Goal: Find specific page/section: Find specific page/section

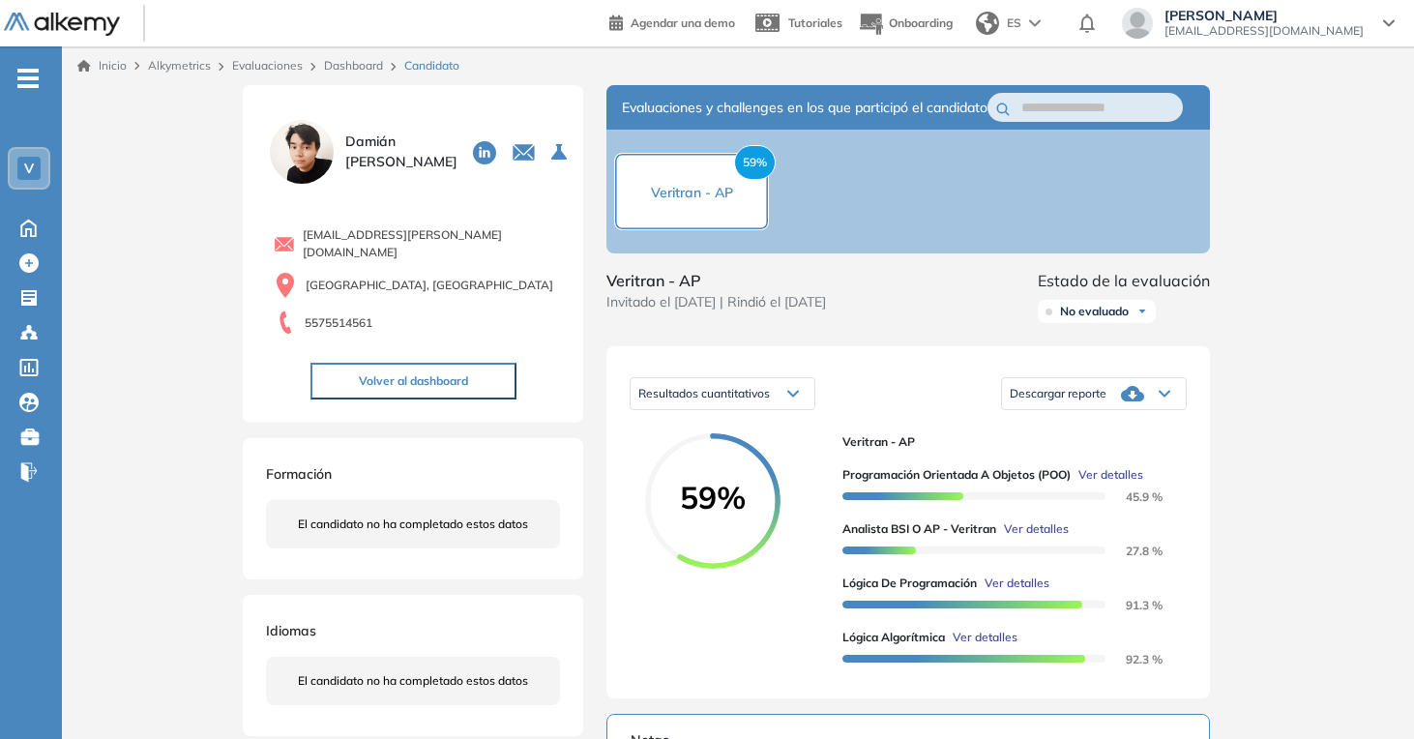
click at [342, 62] on link "Dashboard" at bounding box center [353, 65] width 59 height 15
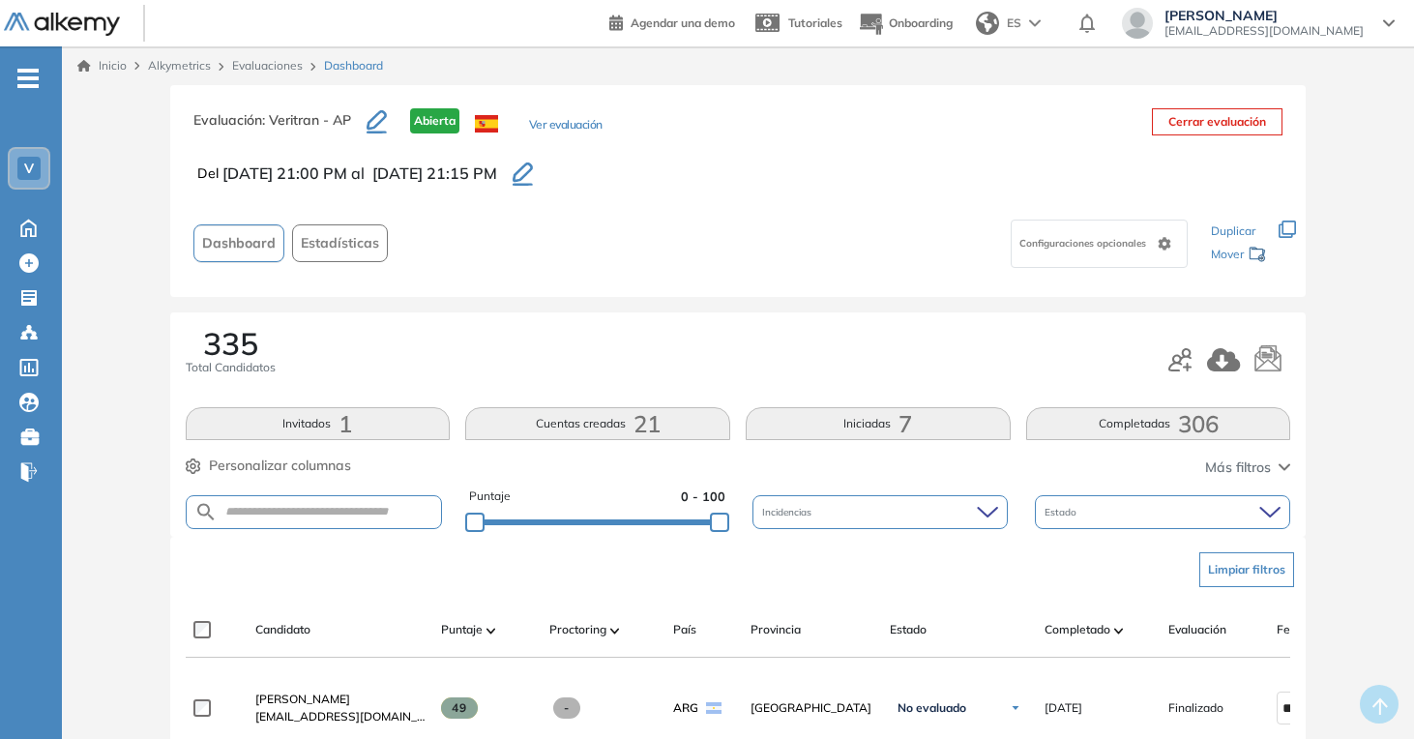
click at [281, 44] on header "Agendar una demo Tutoriales Onboarding ES [PERSON_NAME] [PERSON_NAME][EMAIL_ADD…" at bounding box center [707, 23] width 1414 height 46
click at [281, 72] on link "Evaluaciones" at bounding box center [267, 65] width 71 height 15
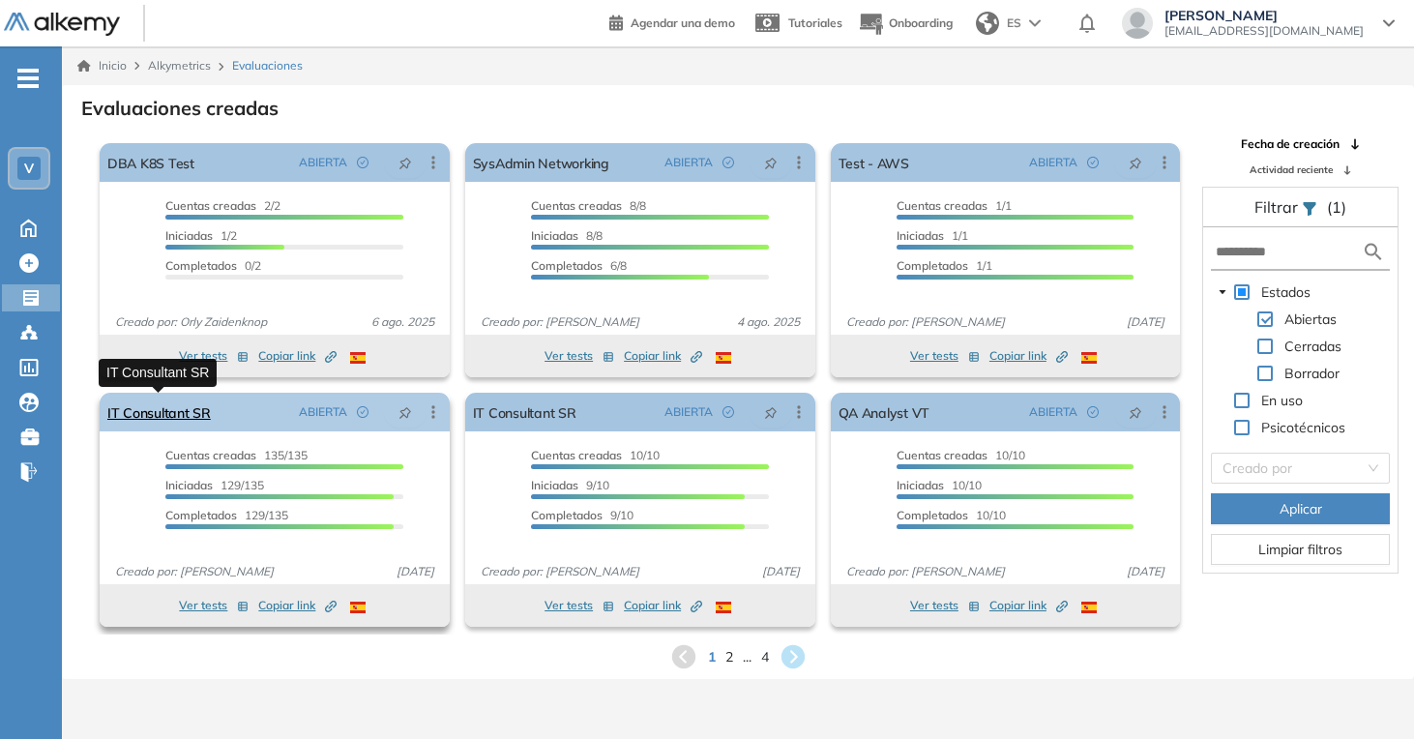
click at [193, 414] on link "IT Consultant SR" at bounding box center [158, 412] width 103 height 39
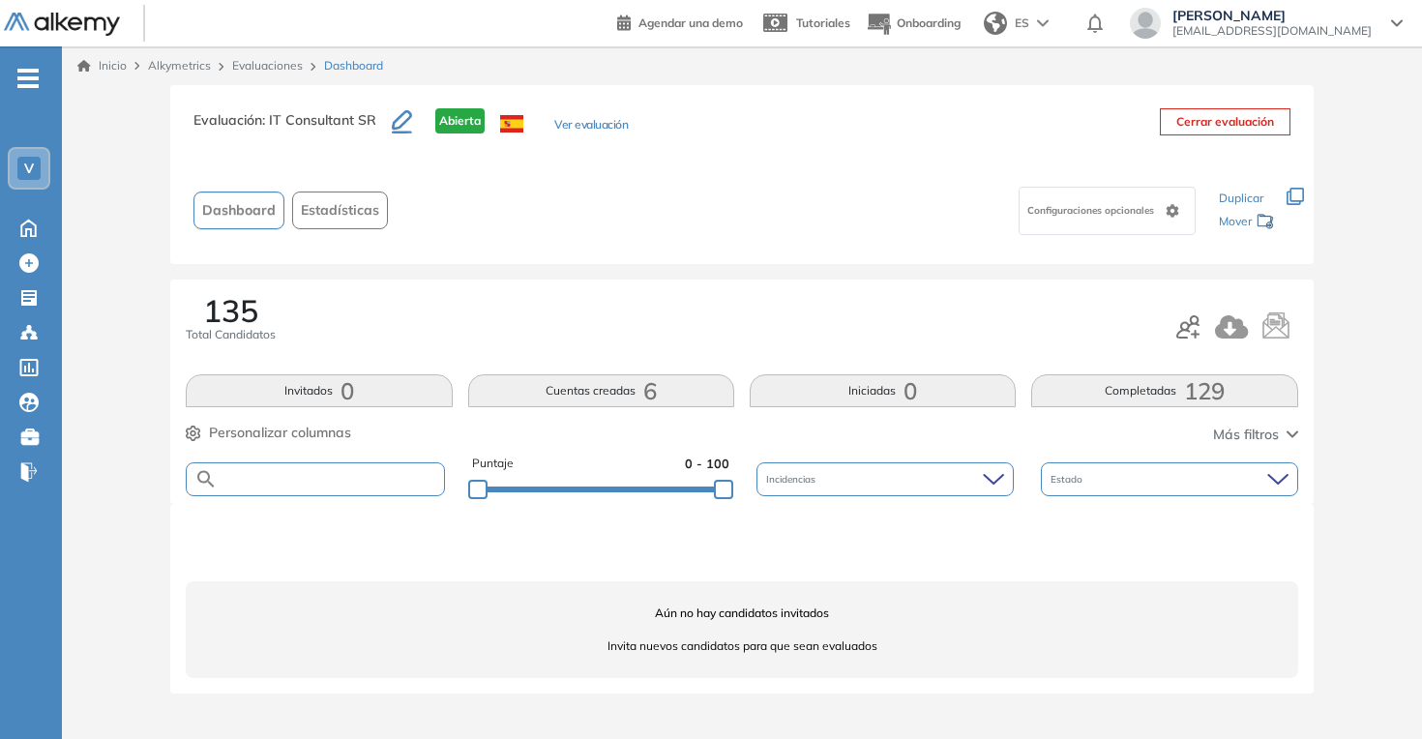
click at [328, 472] on input "text" at bounding box center [331, 479] width 226 height 15
type input "******"
click at [276, 74] on div "Evaluaciones" at bounding box center [270, 65] width 92 height 17
click at [276, 66] on link "Evaluaciones" at bounding box center [267, 65] width 71 height 15
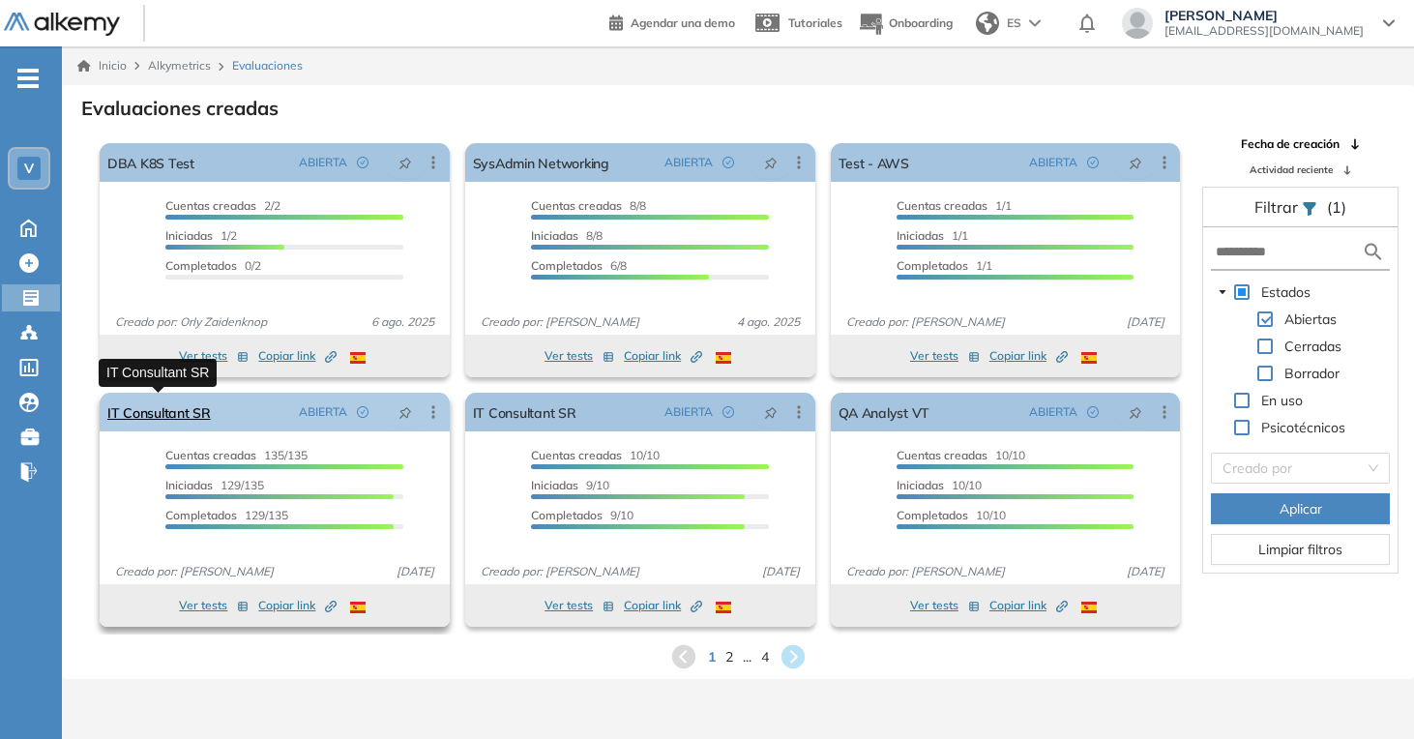
click at [173, 397] on link "IT Consultant SR" at bounding box center [158, 412] width 103 height 39
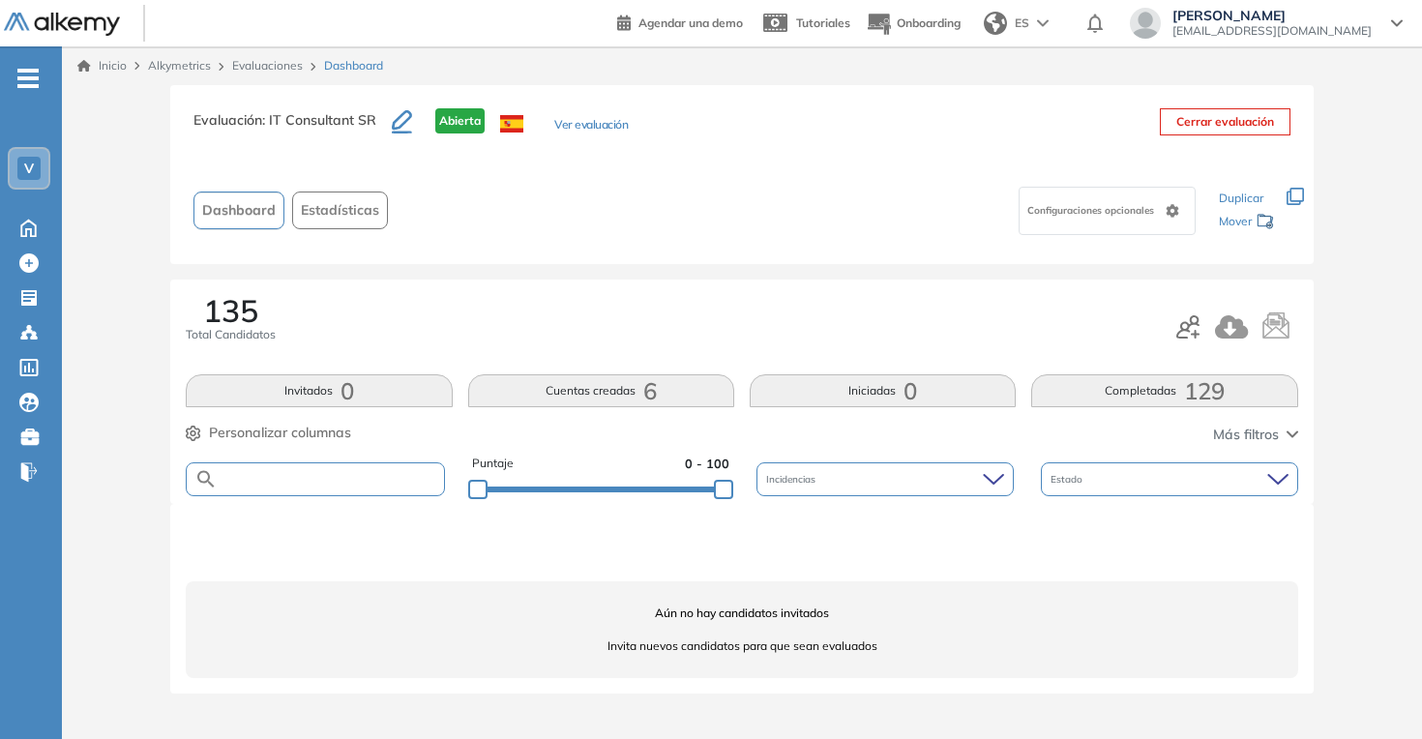
click at [365, 480] on input "text" at bounding box center [331, 479] width 226 height 15
type input "*****"
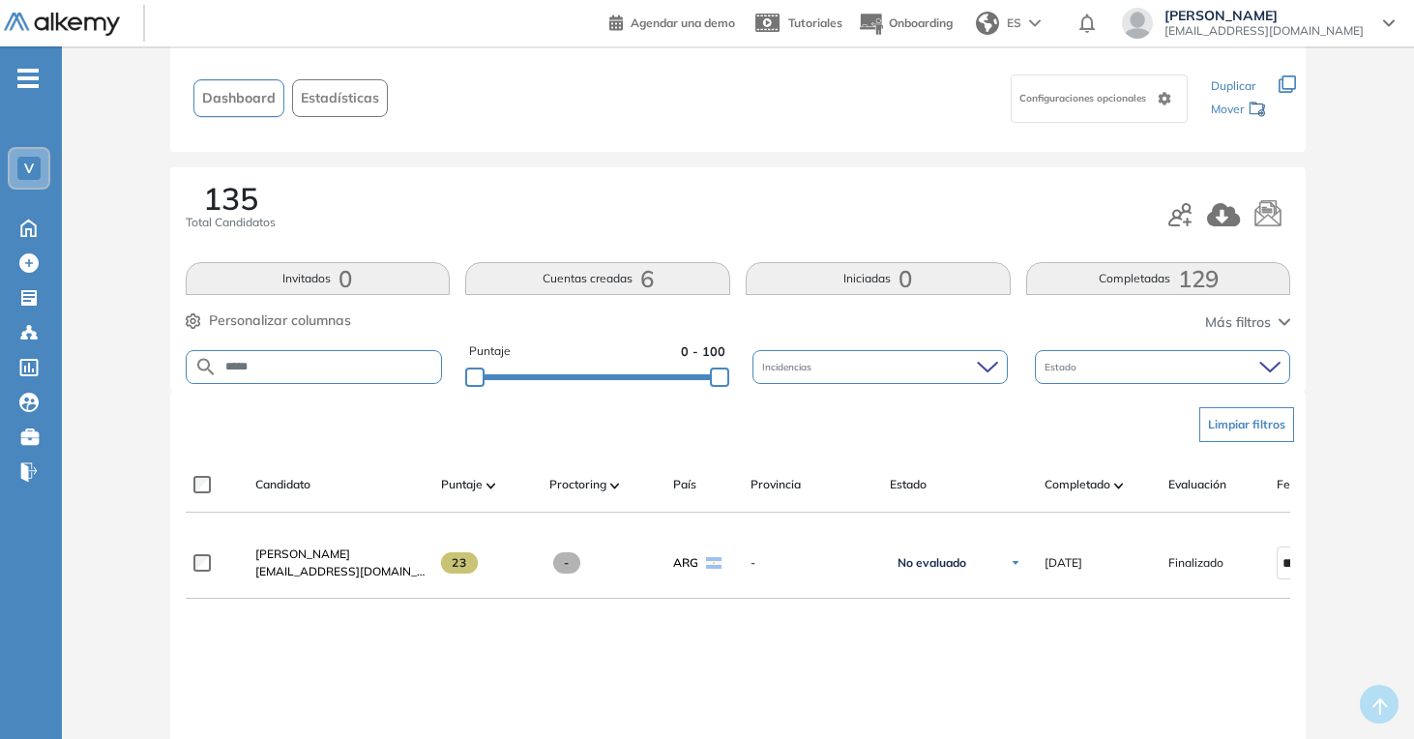
scroll to position [114, 0]
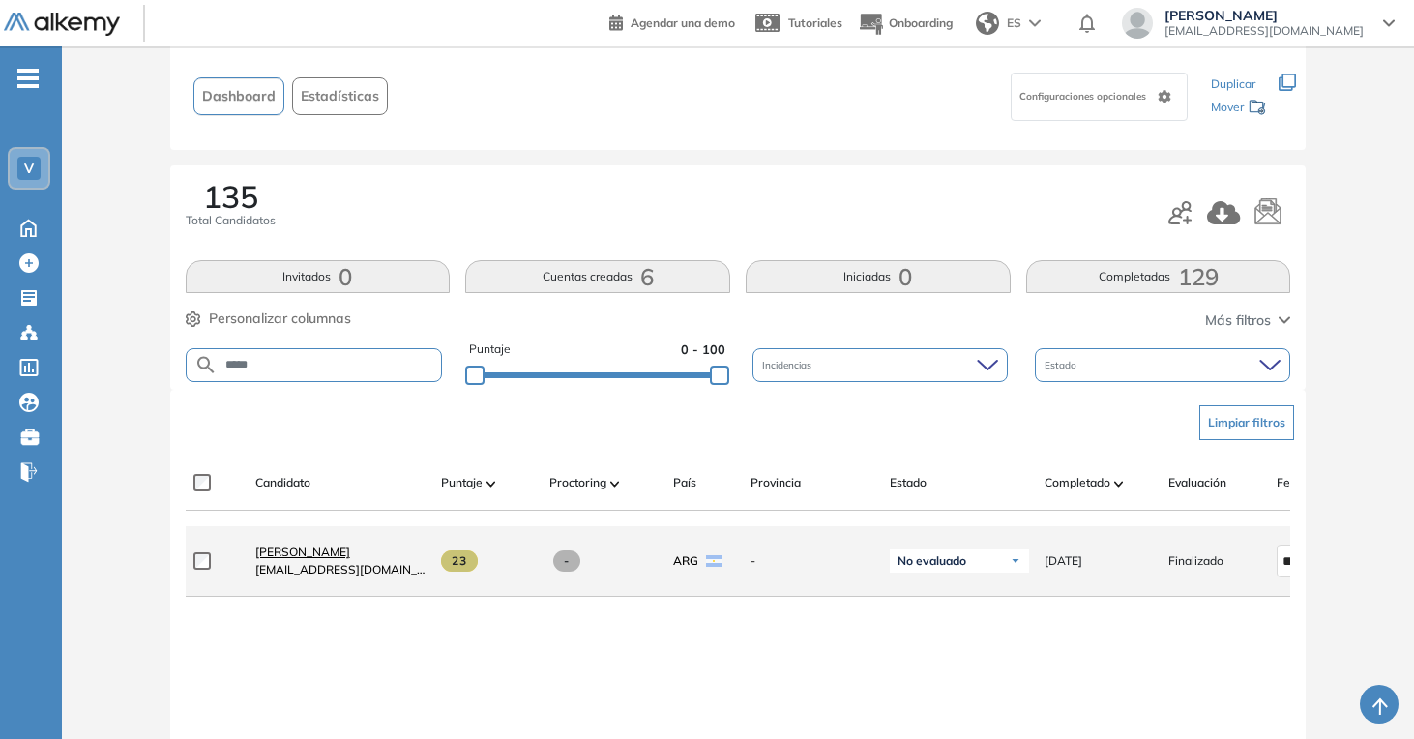
click at [329, 558] on span "[PERSON_NAME]" at bounding box center [302, 552] width 95 height 15
